Goal: Navigation & Orientation: Find specific page/section

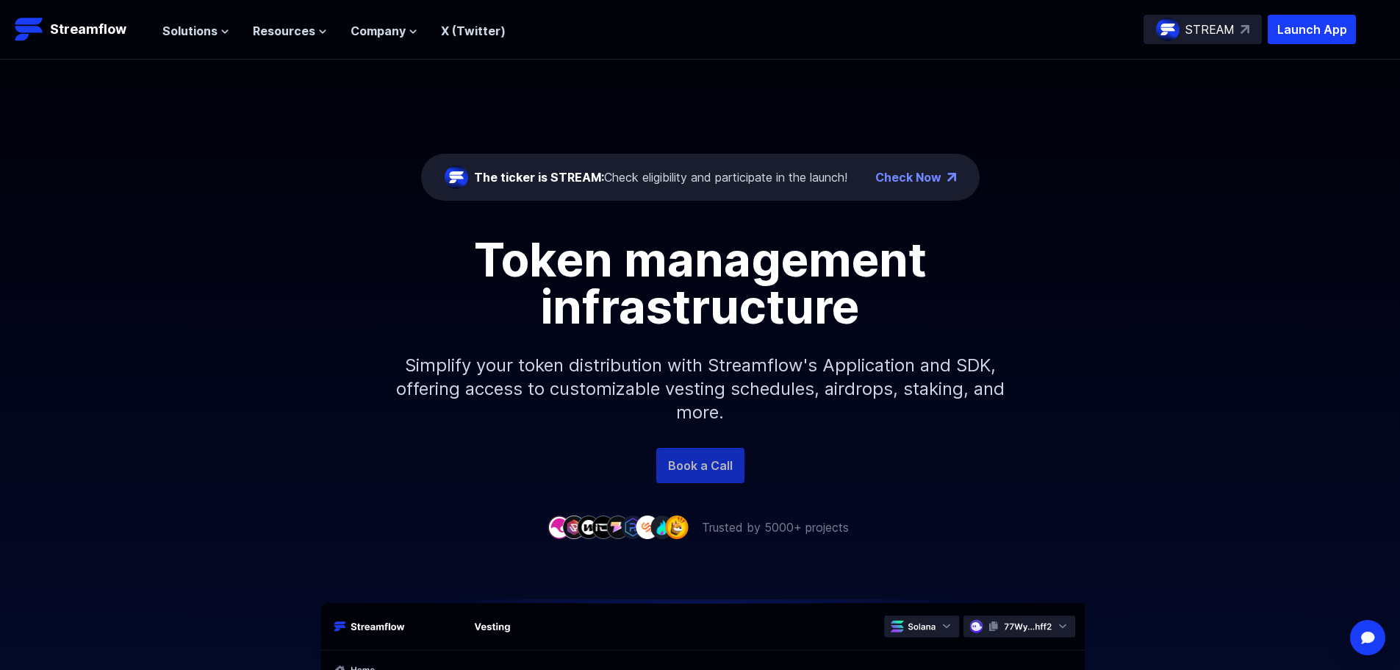
click at [714, 448] on link "Book a Call" at bounding box center [700, 465] width 88 height 35
click at [193, 31] on span "Solutions" at bounding box center [189, 31] width 55 height 18
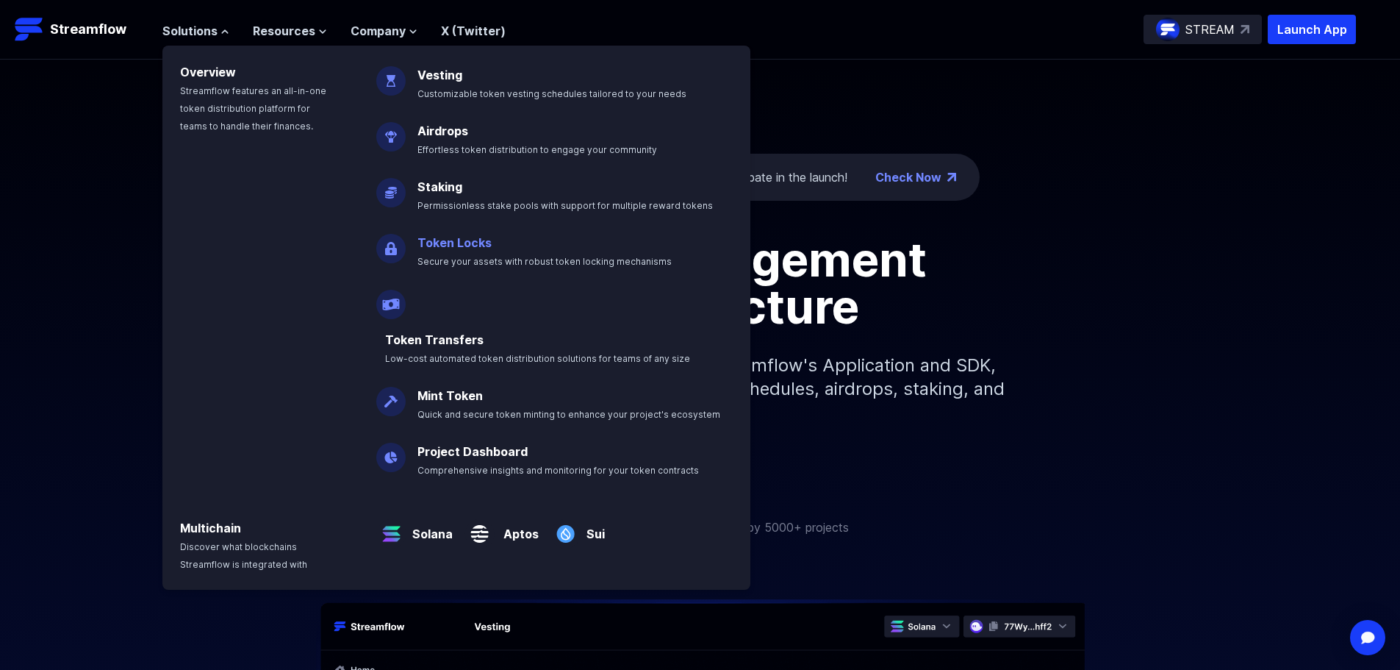
click at [476, 244] on link "Token Locks" at bounding box center [455, 242] width 74 height 15
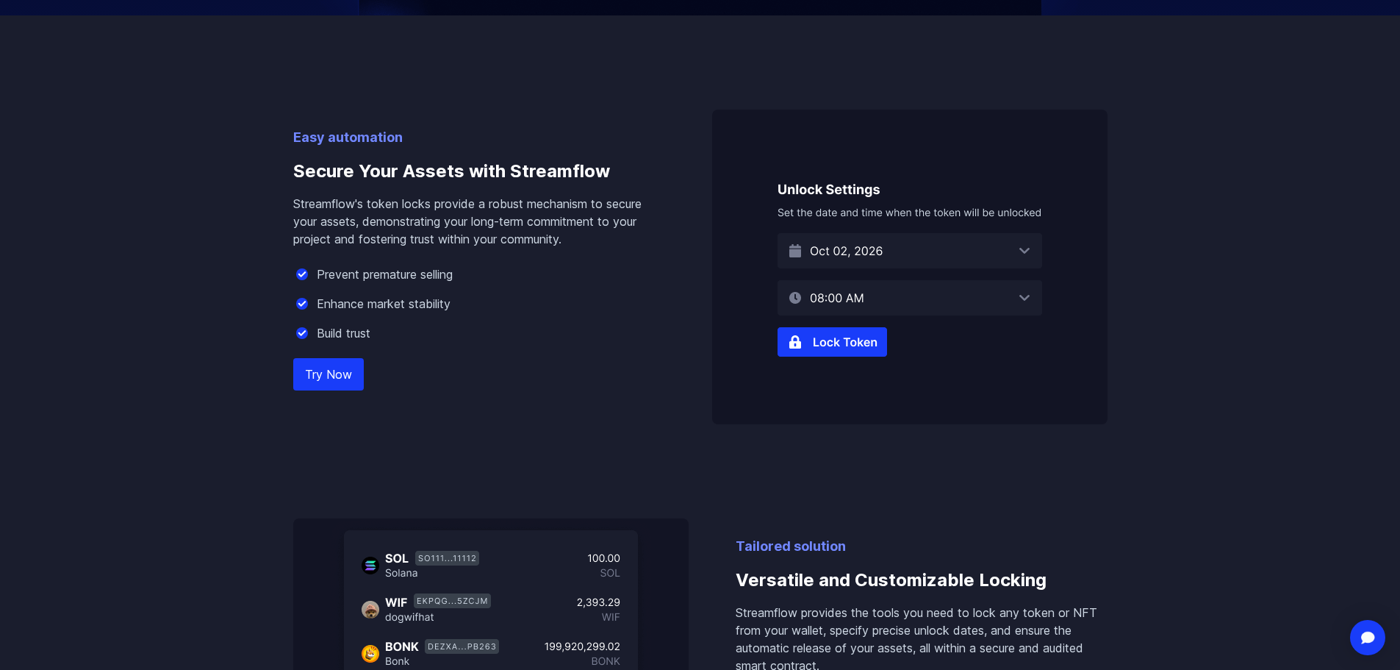
scroll to position [956, 0]
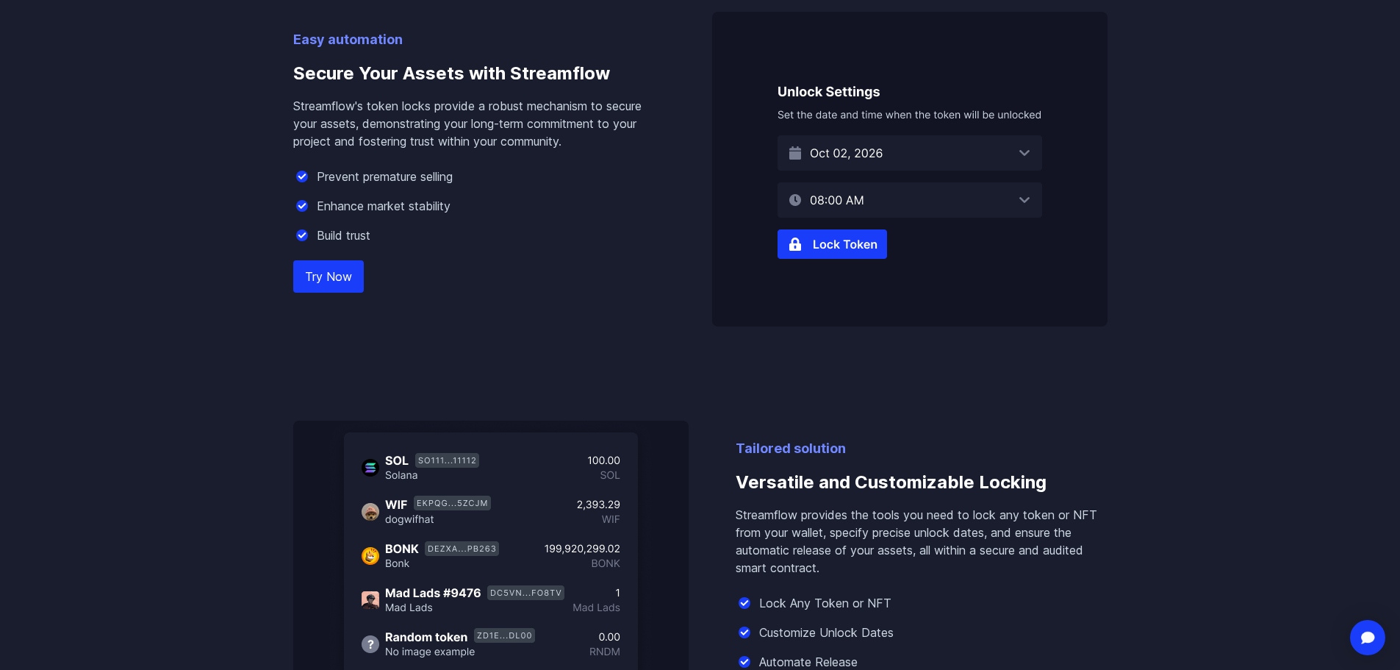
click at [885, 198] on img at bounding box center [909, 169] width 395 height 315
click at [867, 234] on img at bounding box center [909, 169] width 395 height 315
click at [825, 248] on img at bounding box center [909, 169] width 395 height 315
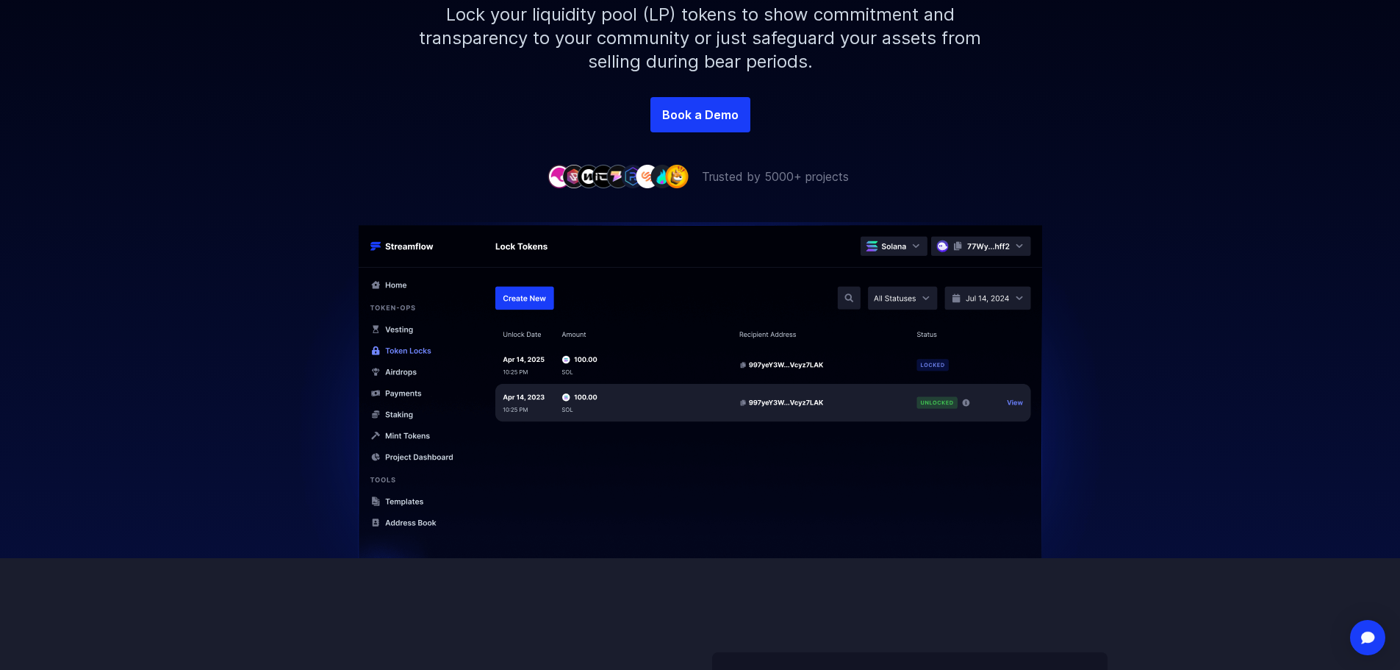
scroll to position [368, 0]
